Goal: Task Accomplishment & Management: Manage account settings

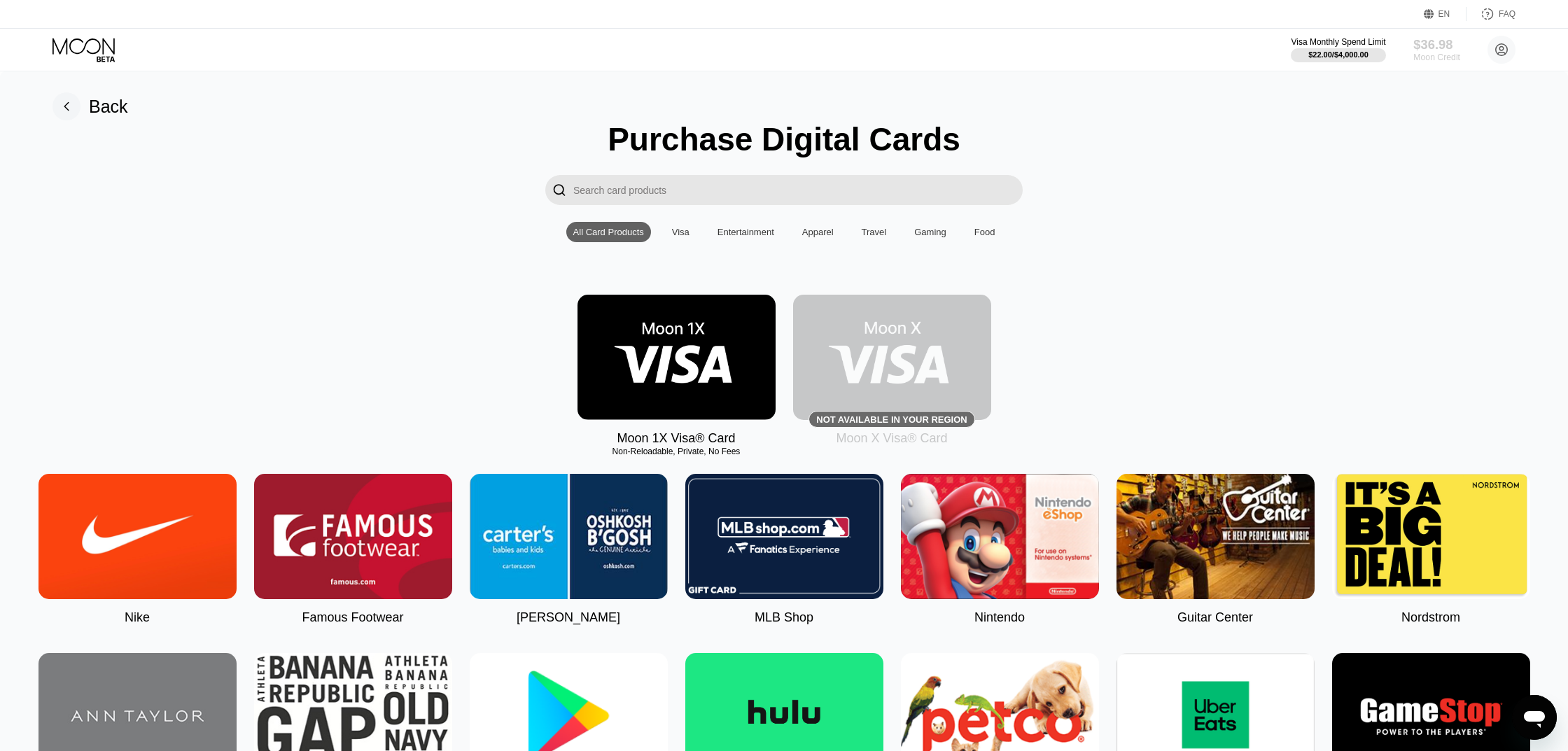
click at [1447, 47] on div "$36.98" at bounding box center [1437, 44] width 47 height 15
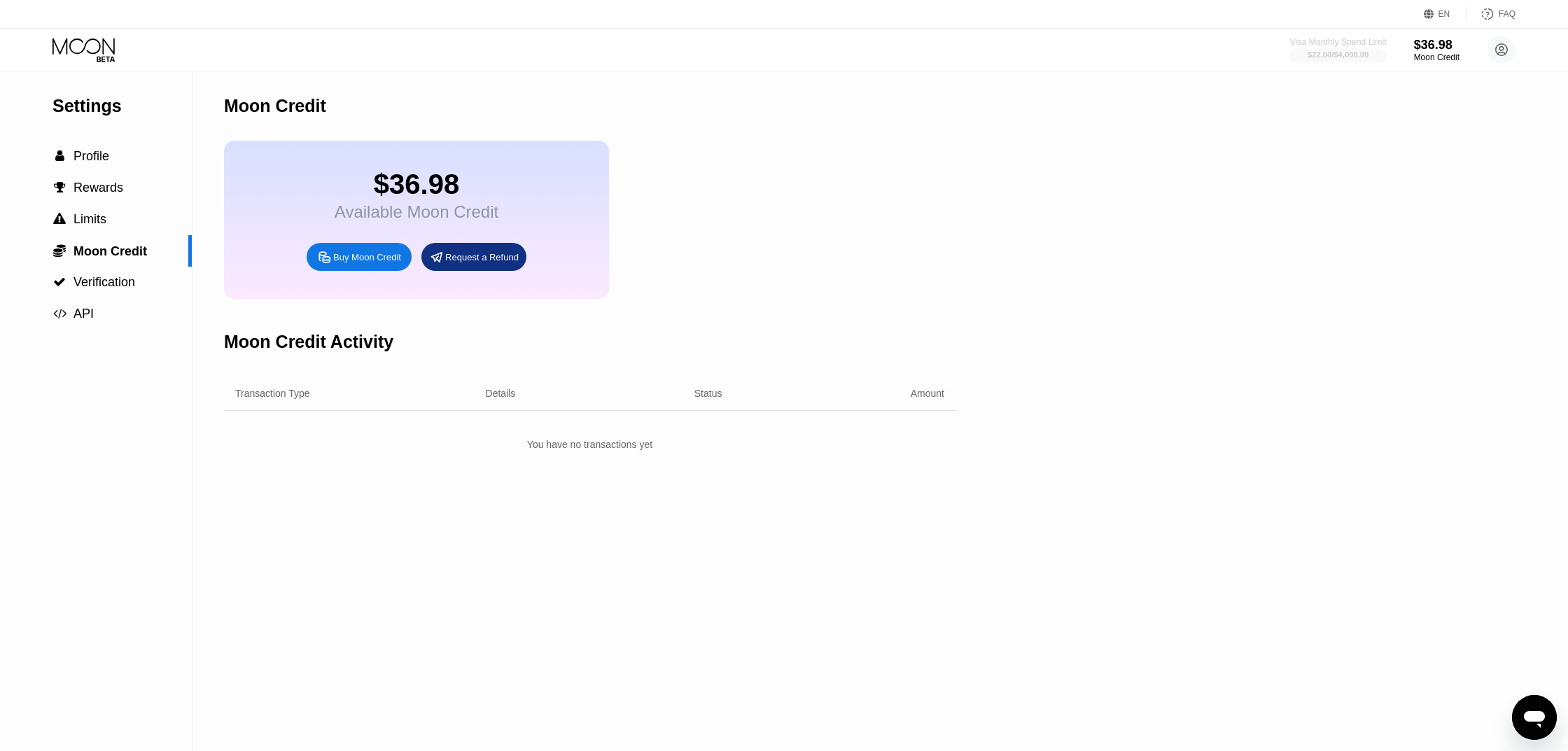
click at [1376, 48] on div at bounding box center [1339, 55] width 97 height 14
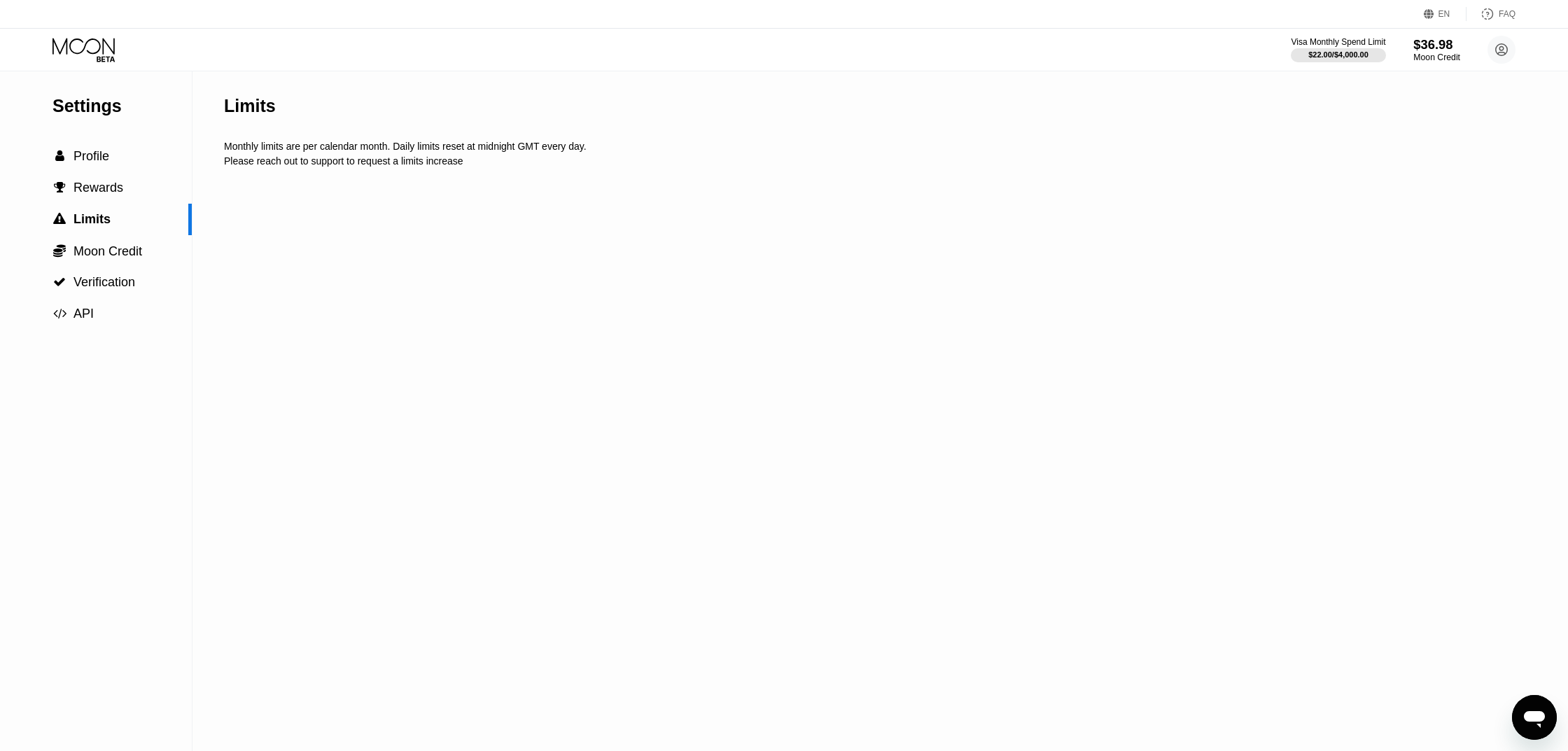
click at [1435, 47] on div "$36.98" at bounding box center [1437, 44] width 47 height 15
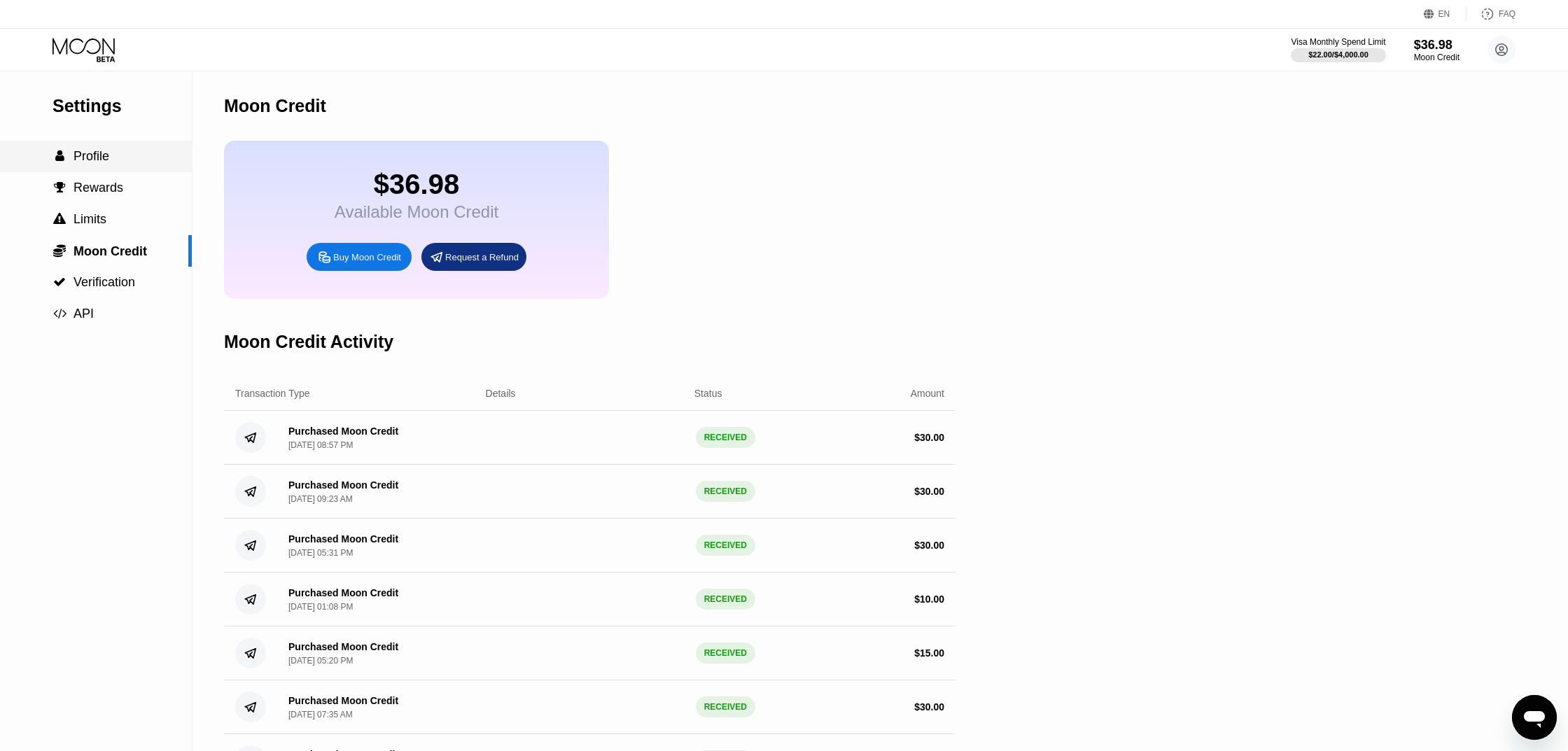
click at [100, 160] on span "Profile" at bounding box center [91, 156] width 36 height 14
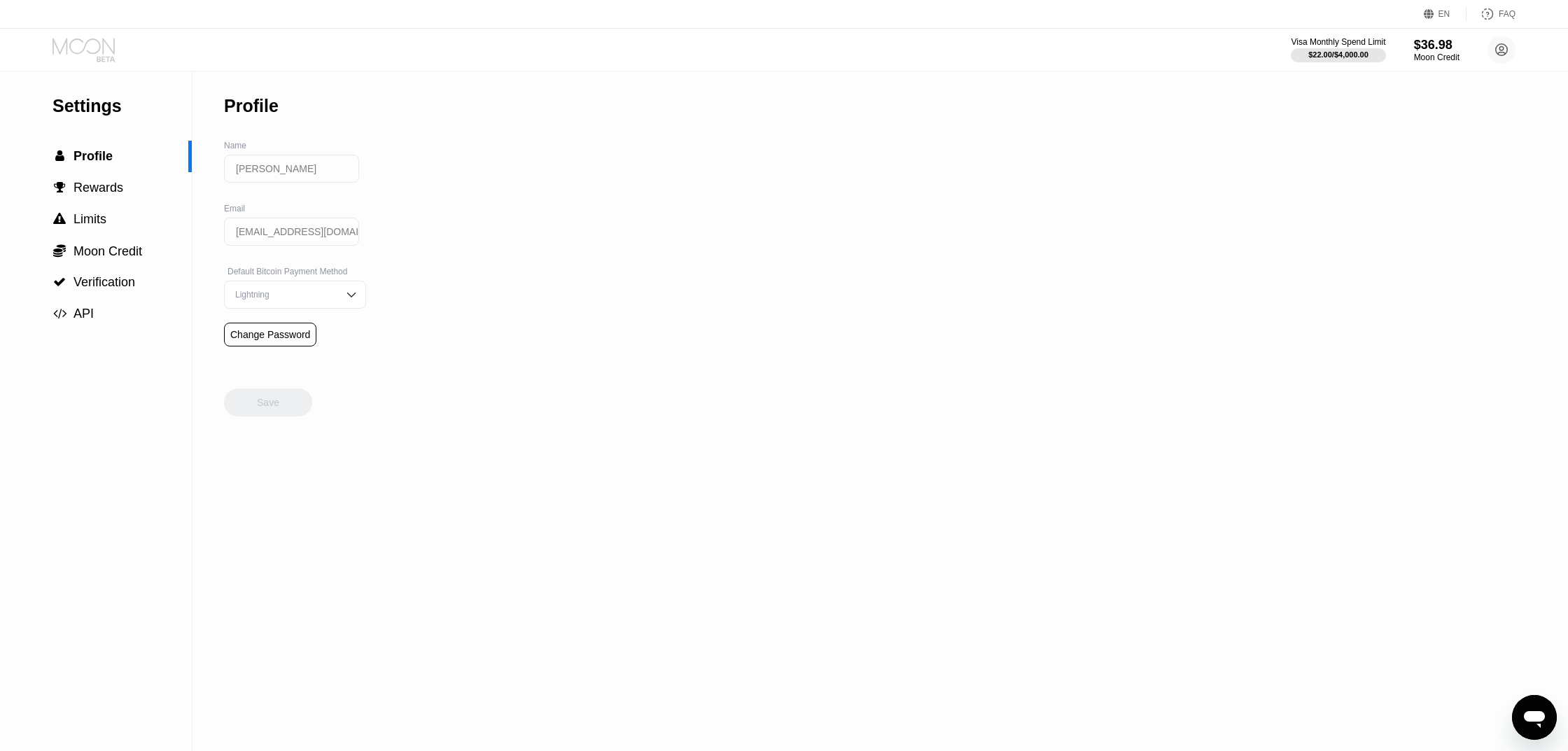
click at [94, 42] on icon at bounding box center [85, 49] width 65 height 25
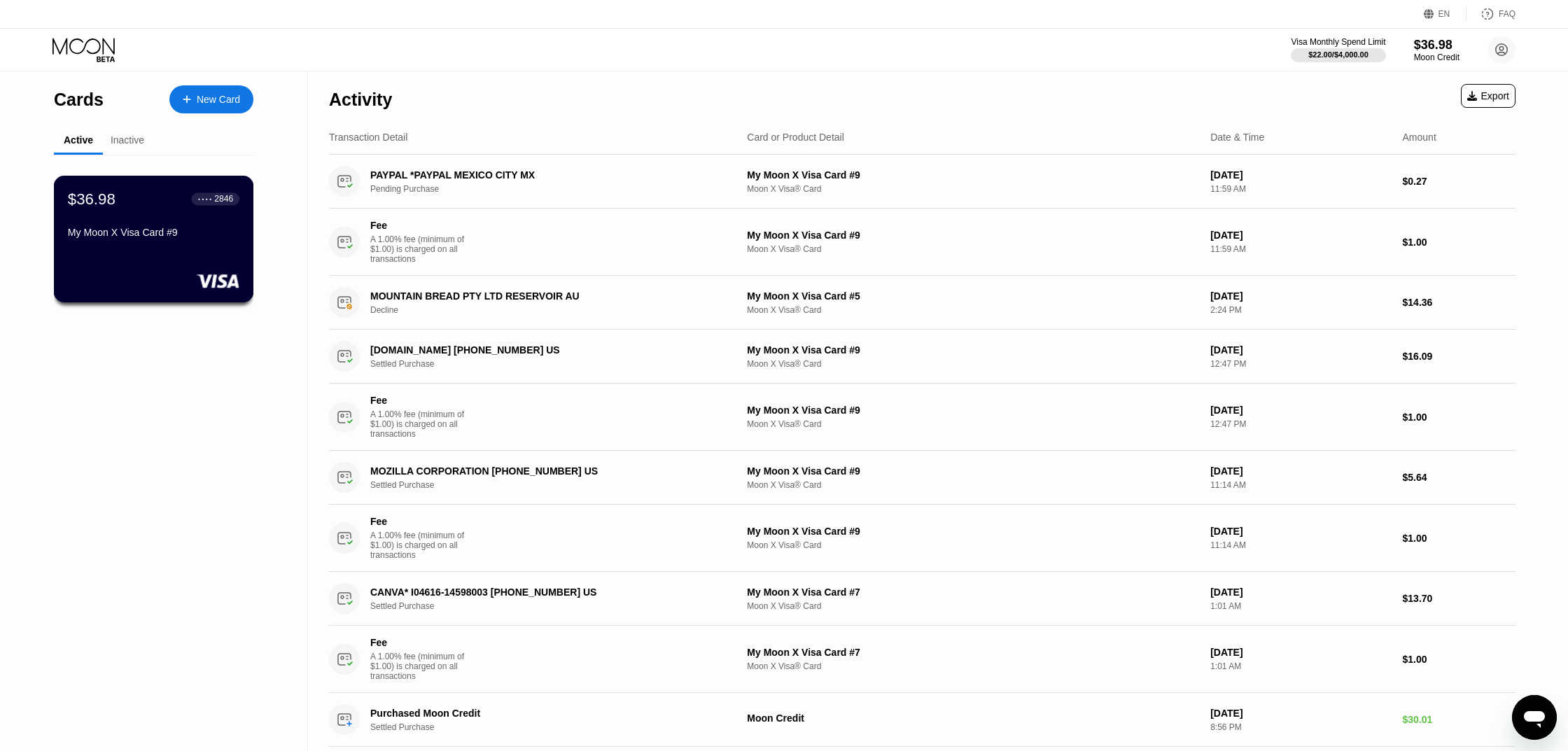
click at [86, 216] on div "$36.98 ● ● ● ● 2846 My Moon X Visa Card #9" at bounding box center [154, 217] width 172 height 54
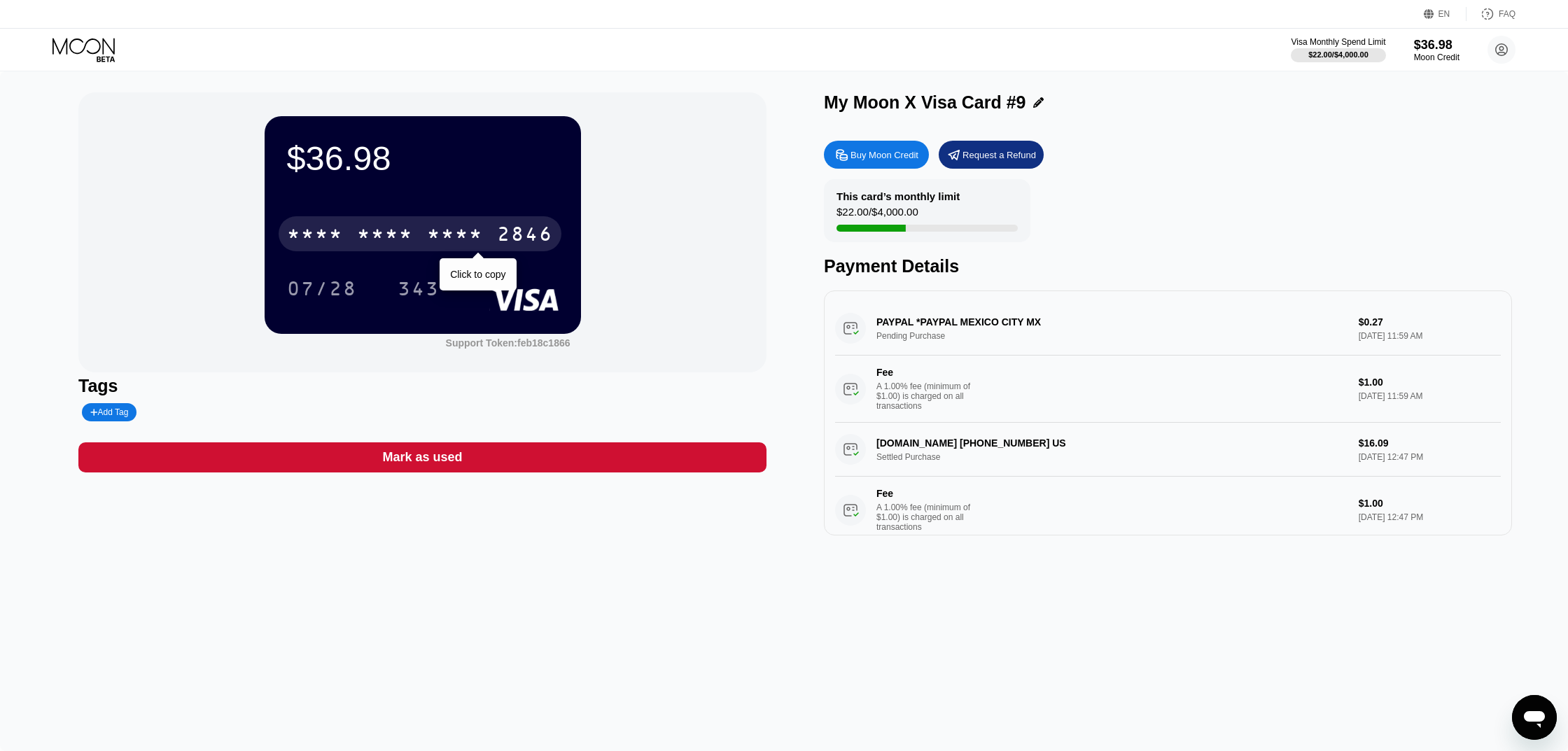
click at [332, 235] on div "* * * *" at bounding box center [315, 236] width 56 height 22
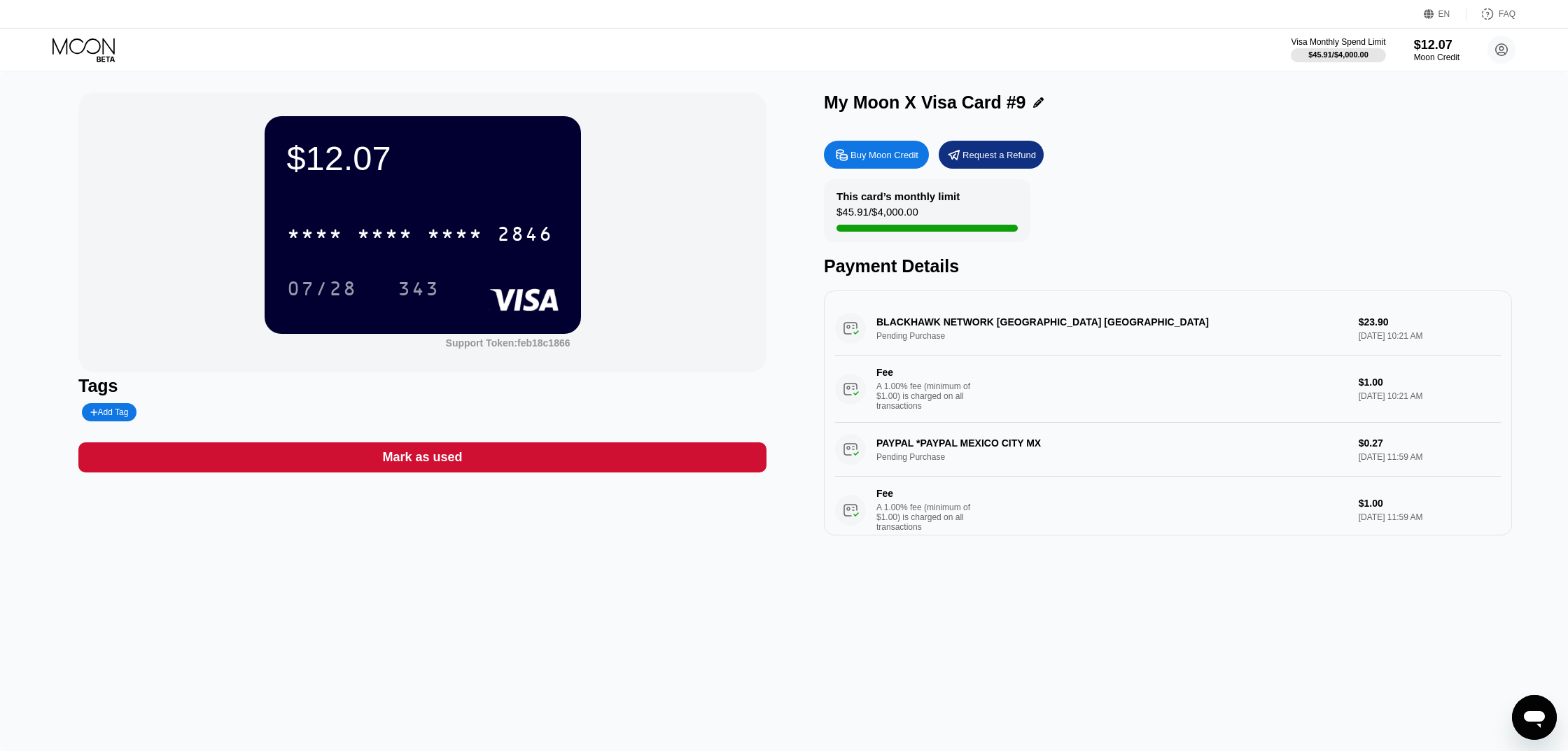
click at [885, 329] on div "BLACKHAWK NETWORK TORONTO CA Pending Purchase $23.90 Sep 20, 2025 10:21 AM Fee …" at bounding box center [1168, 362] width 666 height 121
click at [915, 329] on div "BLACKHAWK NETWORK TORONTO CA Pending Purchase $23.90 Sep 20, 2025 10:21 AM Fee …" at bounding box center [1168, 362] width 666 height 121
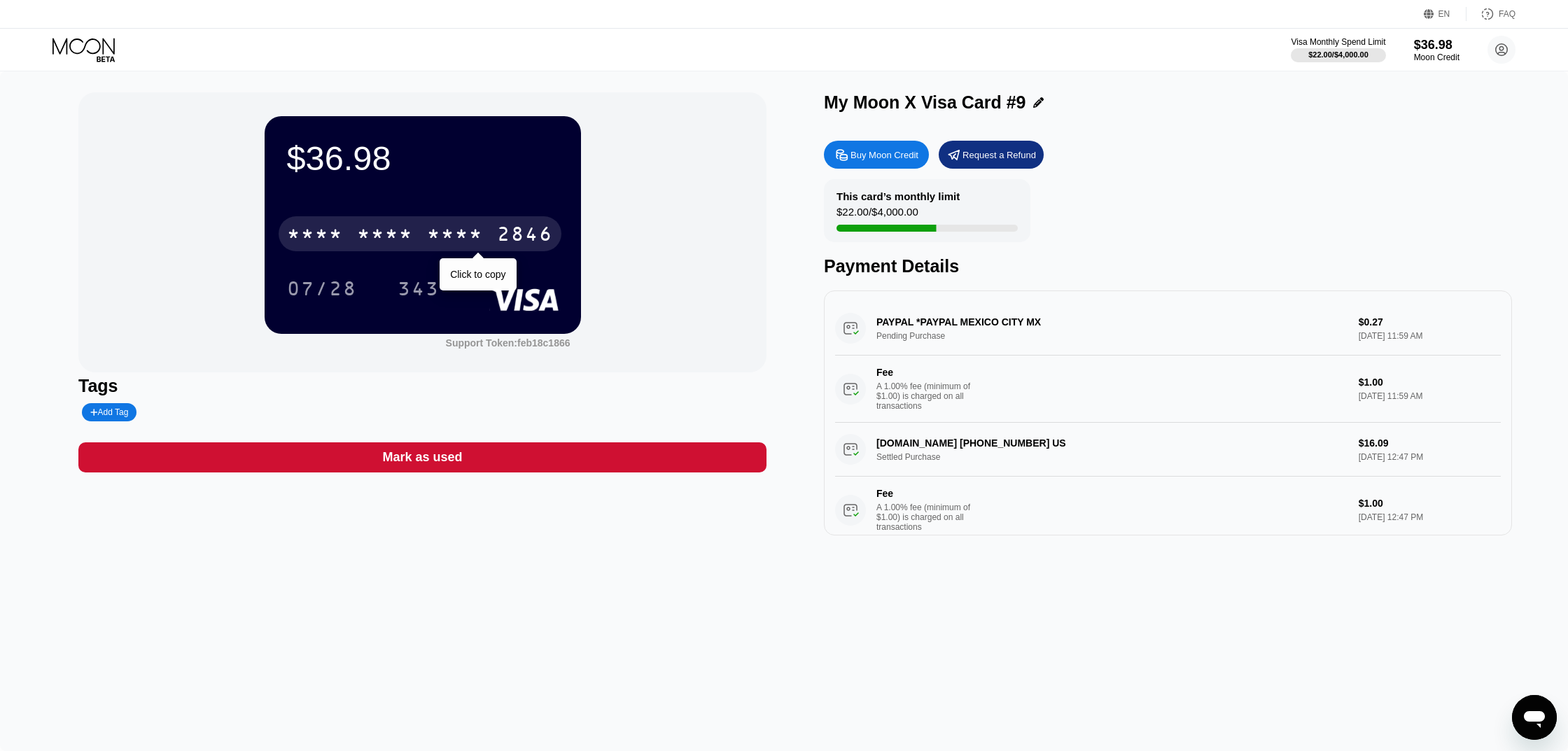
click at [466, 233] on div "* * * *" at bounding box center [455, 236] width 56 height 22
drag, startPoint x: 441, startPoint y: 237, endPoint x: 515, endPoint y: 204, distance: 81.0
click at [441, 237] on div "2228" at bounding box center [455, 236] width 56 height 22
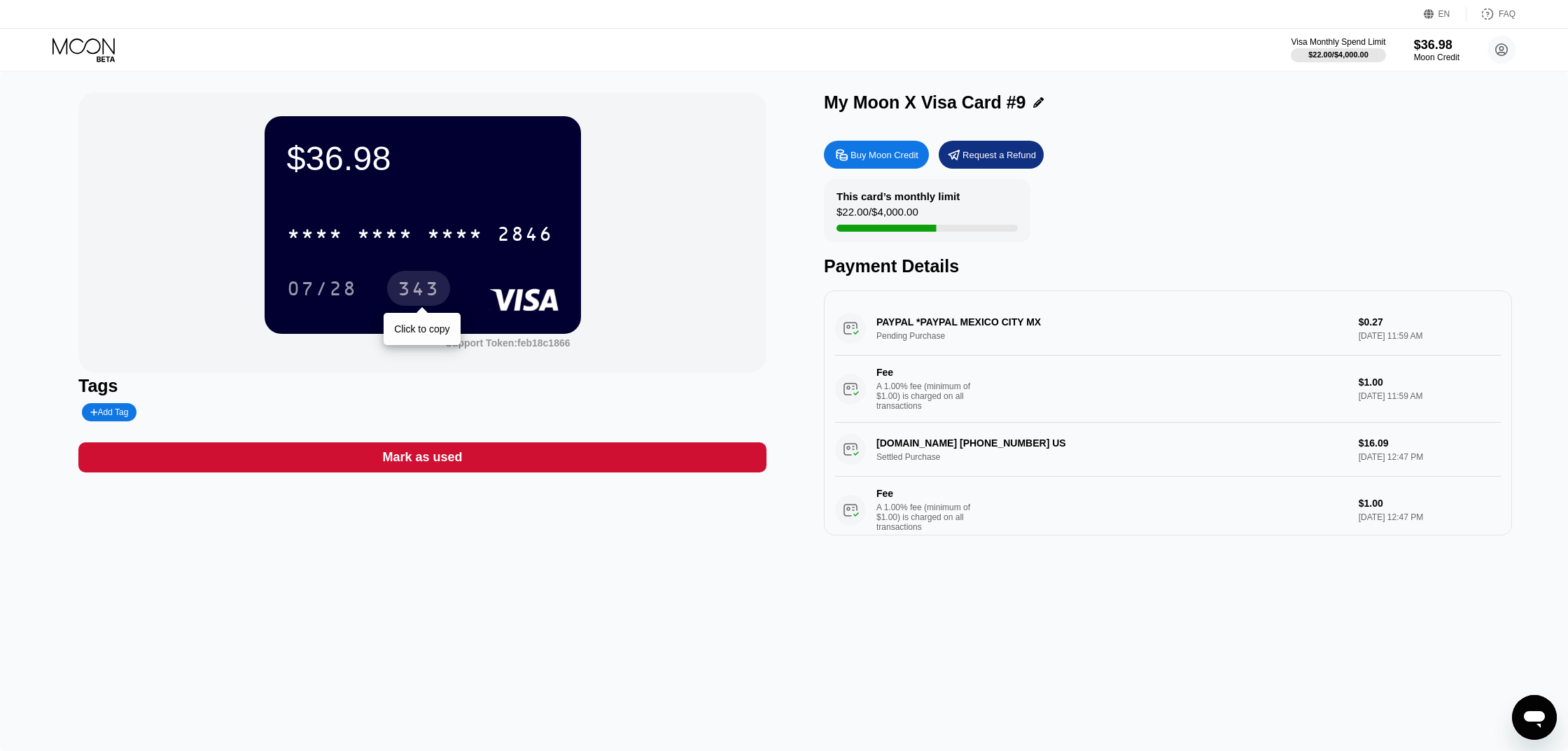
click at [421, 293] on div "343" at bounding box center [418, 291] width 42 height 22
click at [1515, 46] on circle at bounding box center [1501, 49] width 28 height 28
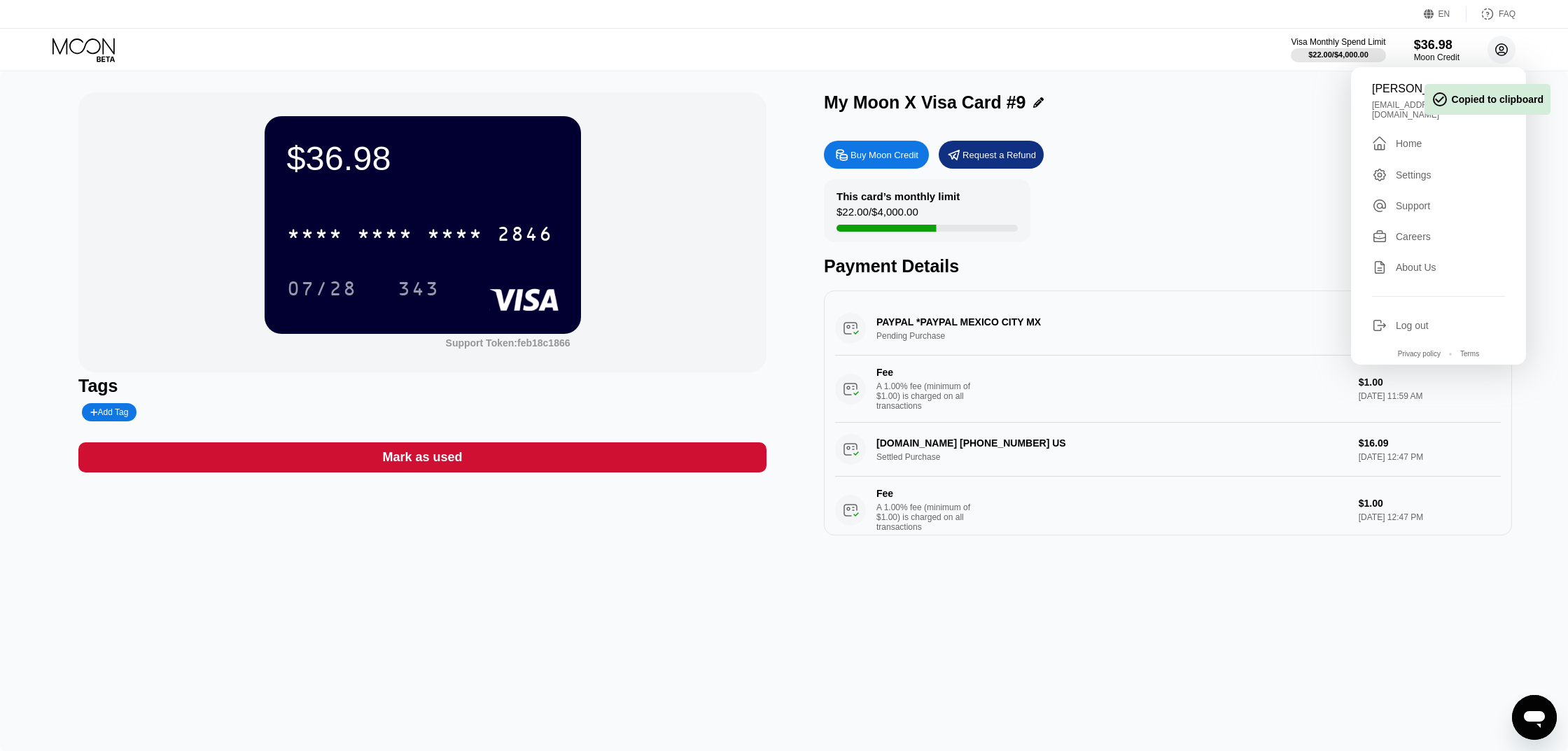
click at [1515, 46] on circle at bounding box center [1501, 49] width 28 height 28
